Goal: Task Accomplishment & Management: Use online tool/utility

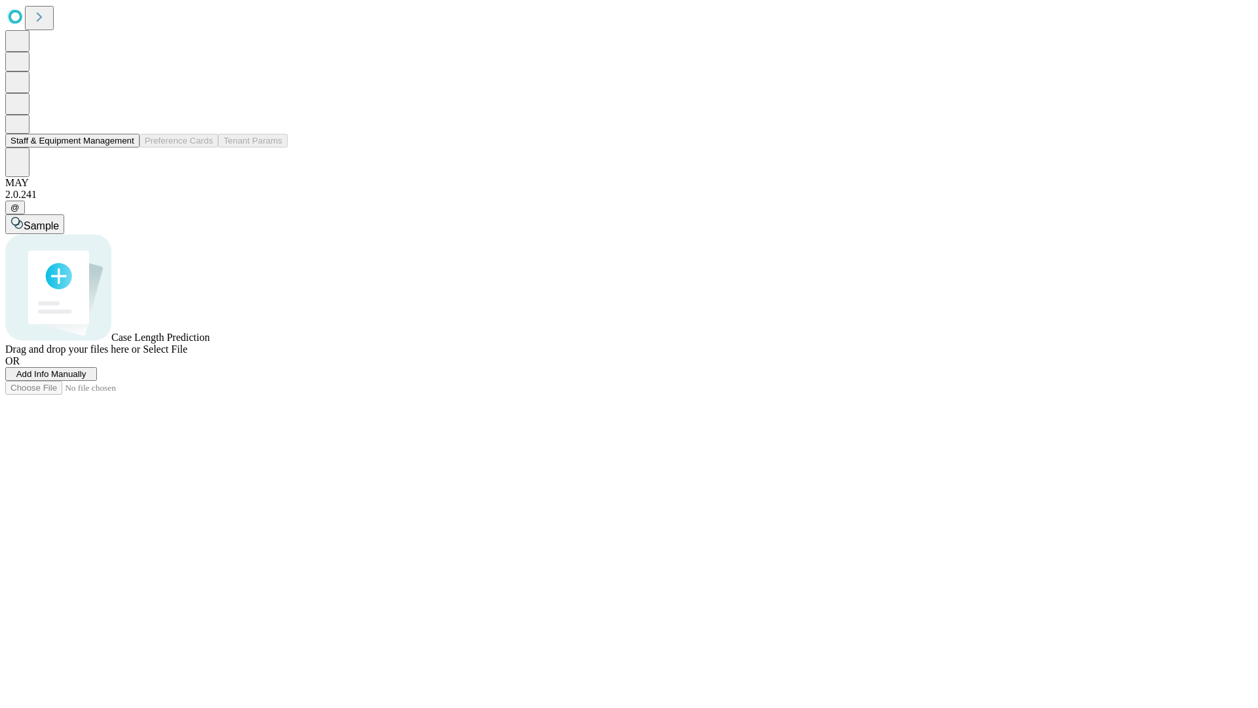
click at [125, 147] on button "Staff & Equipment Management" at bounding box center [72, 141] width 134 height 14
